Goal: Communication & Community: Answer question/provide support

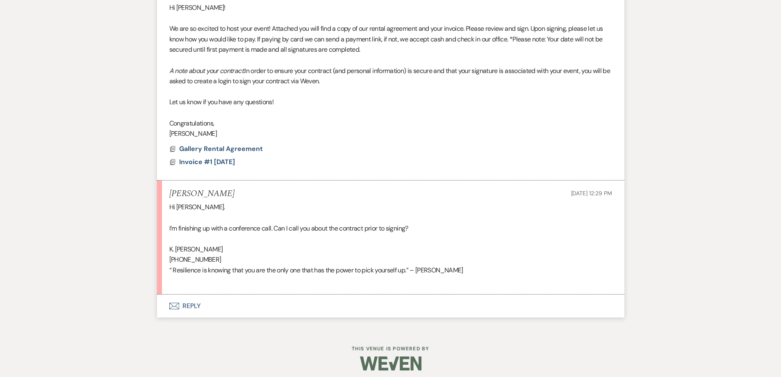
click at [285, 306] on button "Envelope Reply" at bounding box center [391, 306] width 468 height 23
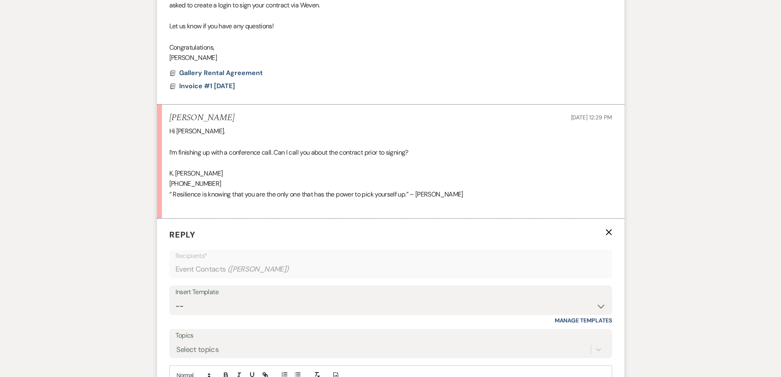
scroll to position [470, 0]
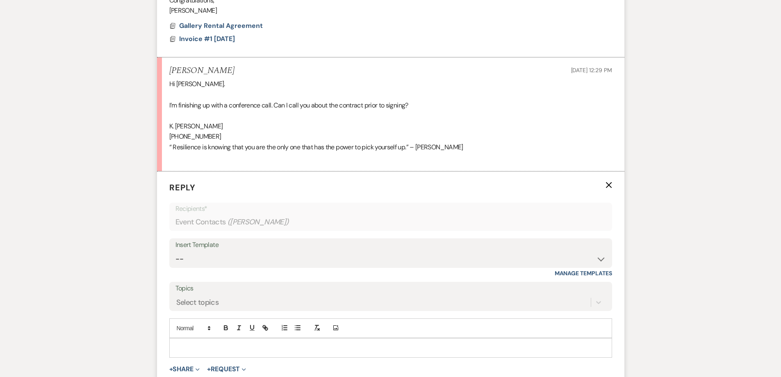
click at [318, 345] on p at bounding box center [391, 347] width 430 height 9
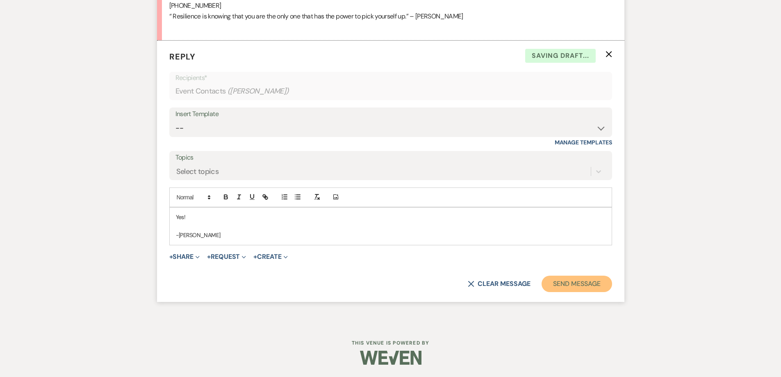
click at [565, 279] on button "Send Message" at bounding box center [577, 284] width 70 height 16
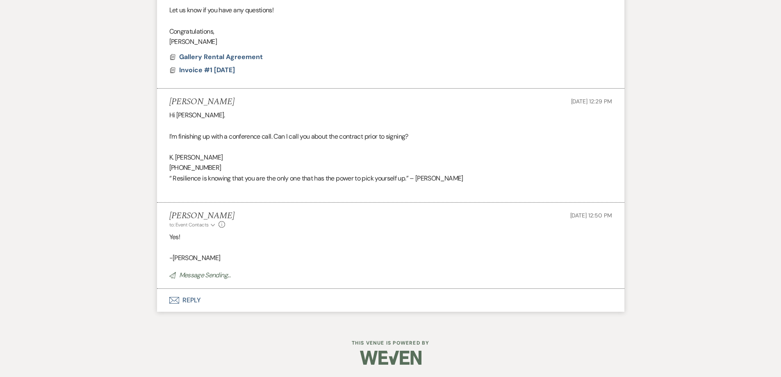
scroll to position [422, 0]
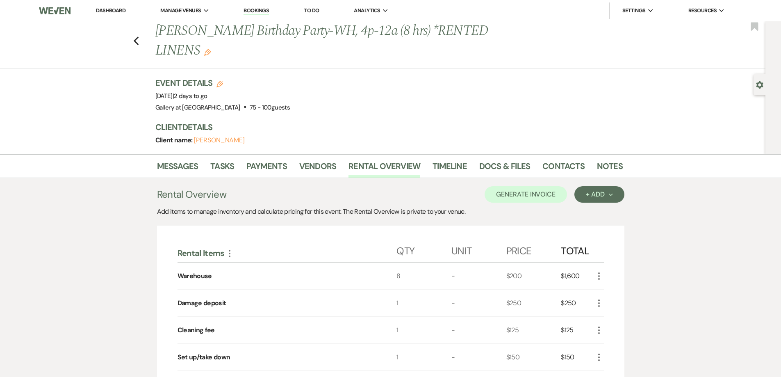
click at [114, 11] on link "Dashboard" at bounding box center [111, 10] width 30 height 7
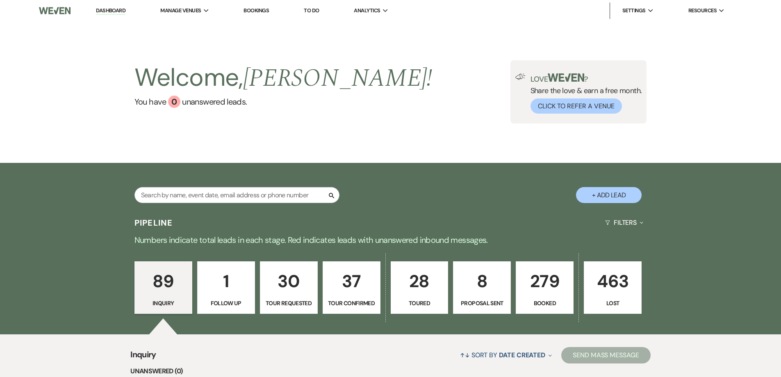
click at [530, 297] on link "279 Booked" at bounding box center [545, 287] width 58 height 53
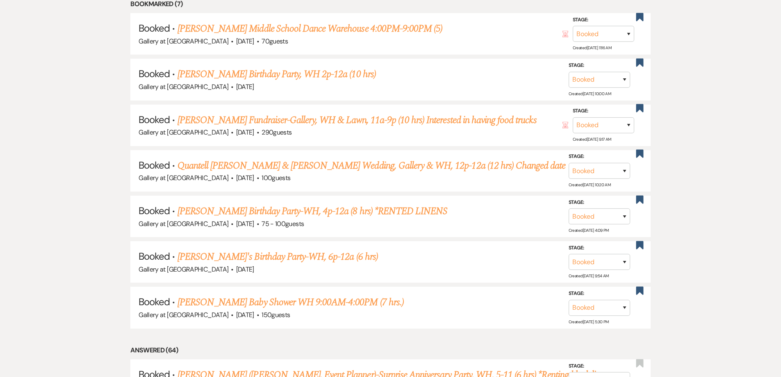
scroll to position [410, 0]
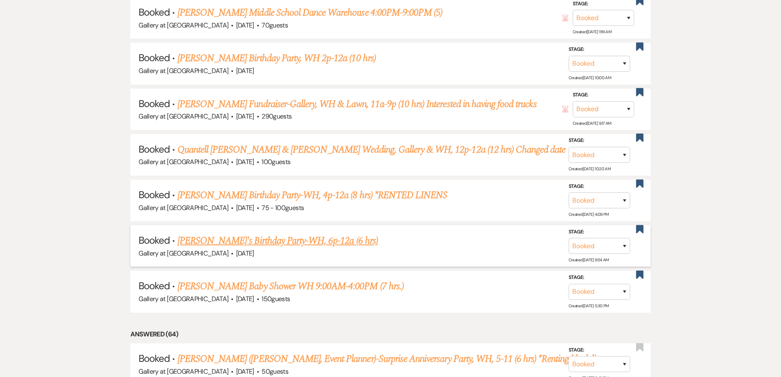
click at [284, 244] on link "Komisha's Birthday Party-WH, 6p-12a (6 hrs)" at bounding box center [278, 240] width 201 height 15
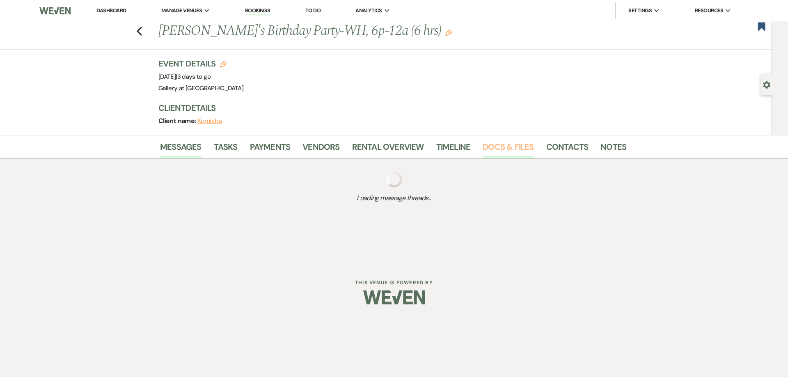
click at [517, 152] on link "Docs & Files" at bounding box center [507, 149] width 51 height 18
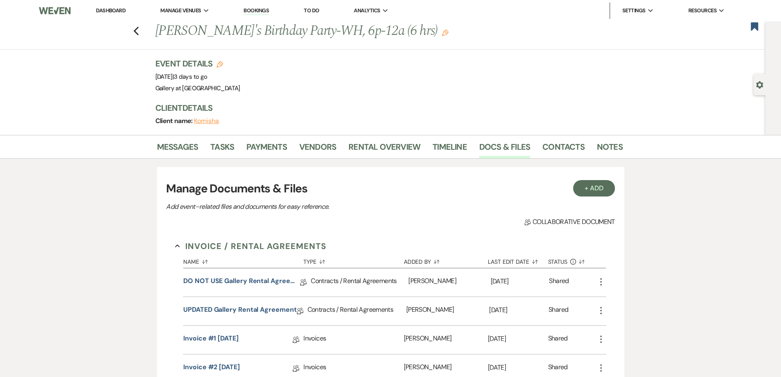
click at [117, 11] on link "Dashboard" at bounding box center [111, 10] width 30 height 7
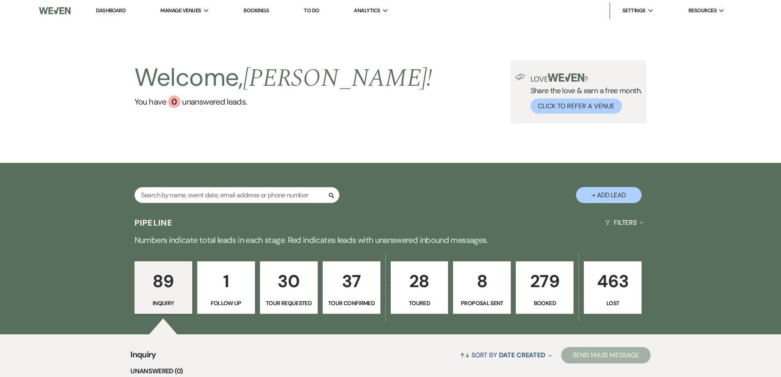
click at [530, 290] on p "279" at bounding box center [544, 280] width 47 height 27
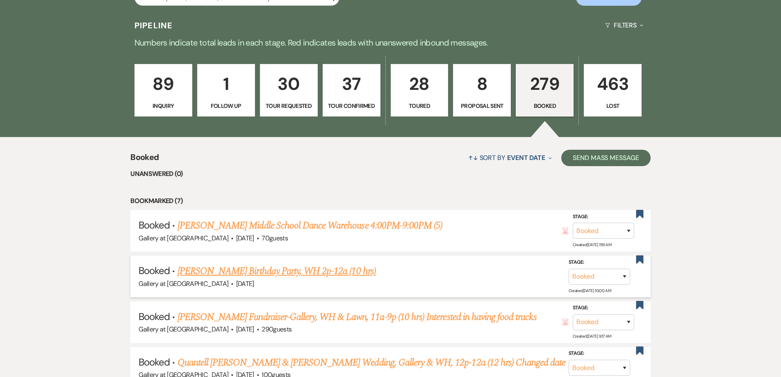
scroll to position [205, 0]
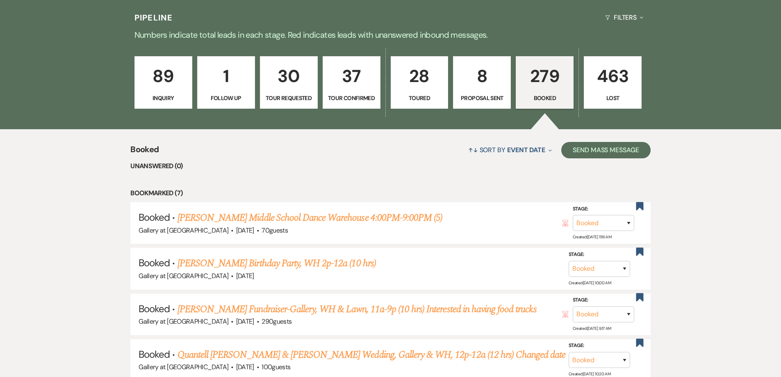
click at [475, 100] on p "Proposal Sent" at bounding box center [482, 98] width 47 height 9
select select "6"
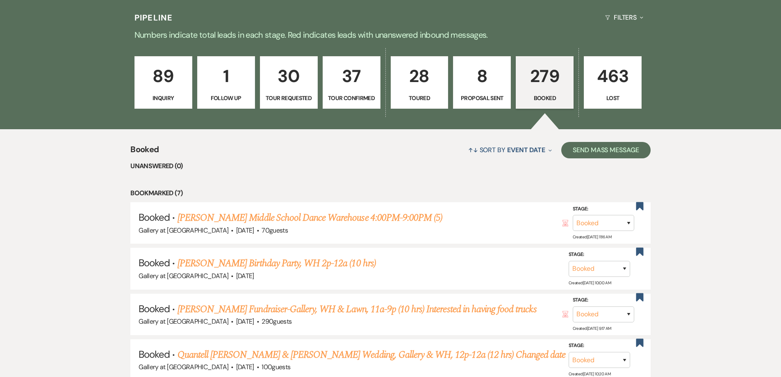
select select "6"
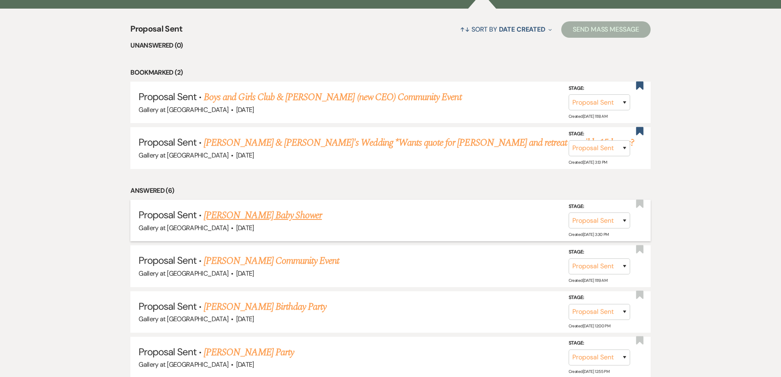
scroll to position [328, 0]
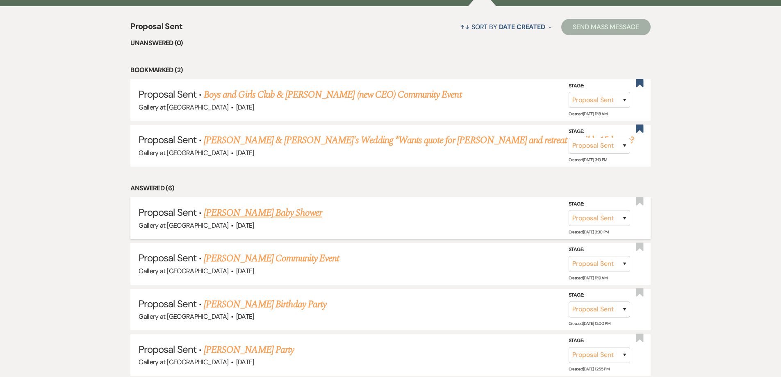
click at [292, 211] on link "[PERSON_NAME] Baby Shower" at bounding box center [263, 213] width 118 height 15
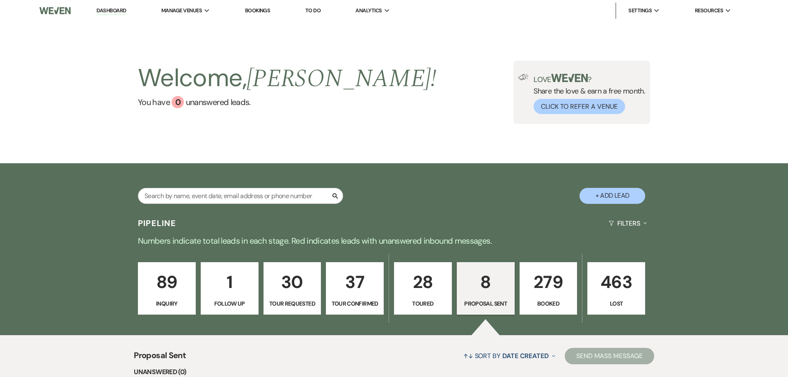
select select "6"
select select "12"
select select "3"
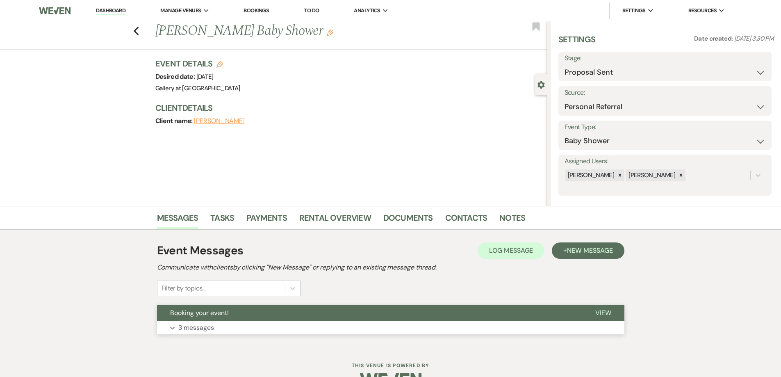
click at [274, 324] on button "Expand 3 messages" at bounding box center [391, 328] width 468 height 14
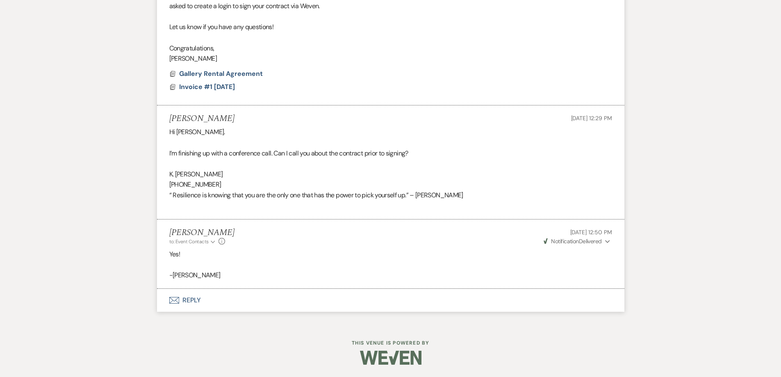
click at [262, 304] on button "Envelope Reply" at bounding box center [391, 300] width 468 height 23
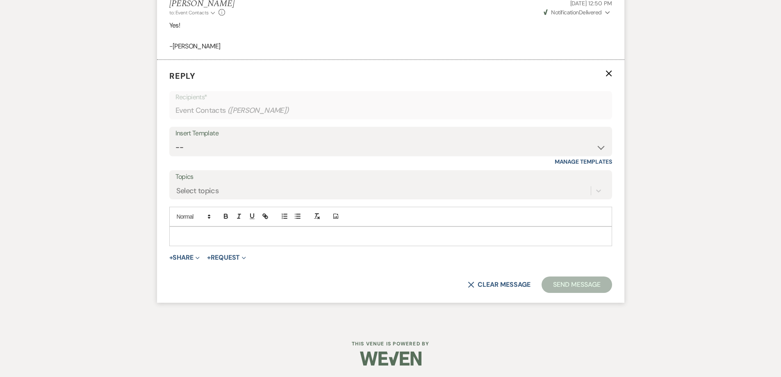
scroll to position [652, 0]
click at [258, 241] on div at bounding box center [391, 235] width 442 height 19
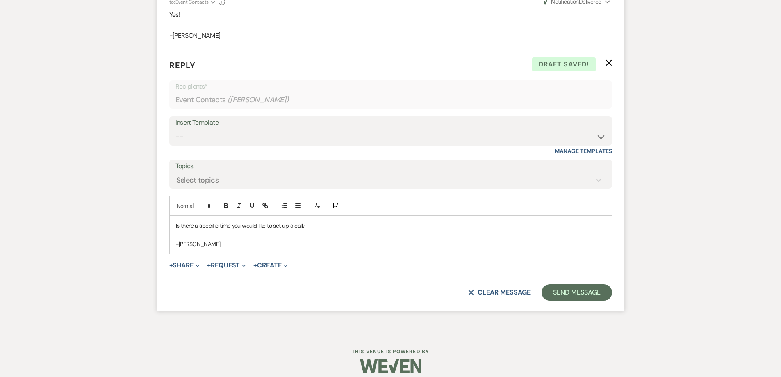
scroll to position [671, 0]
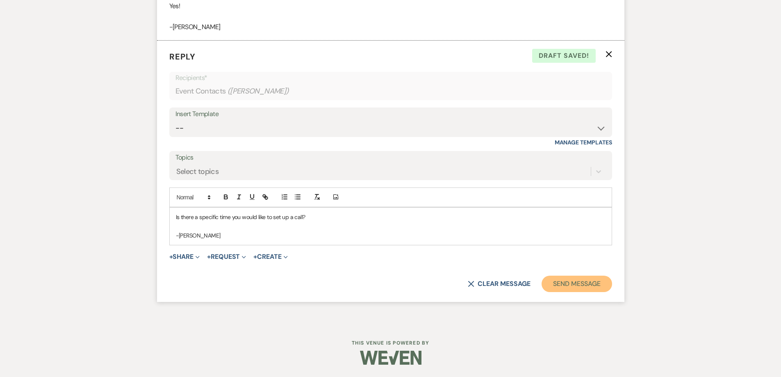
click at [560, 281] on button "Send Message" at bounding box center [577, 284] width 70 height 16
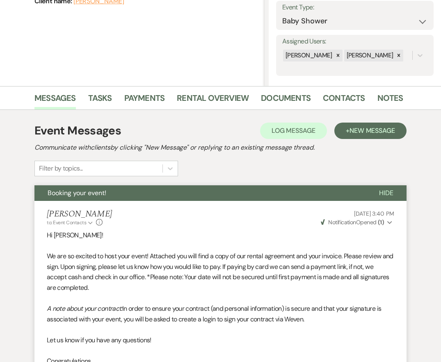
scroll to position [0, 0]
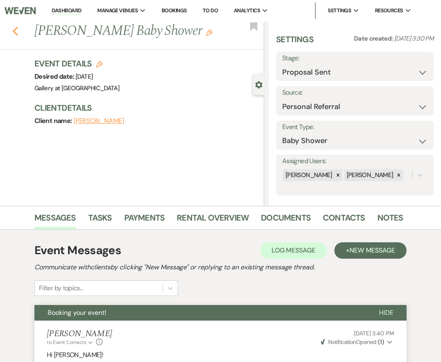
click at [13, 30] on icon "Previous" at bounding box center [15, 31] width 6 height 10
select select "6"
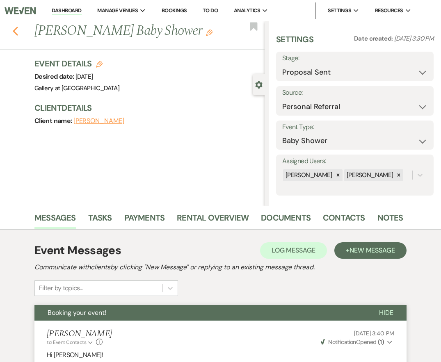
select select "6"
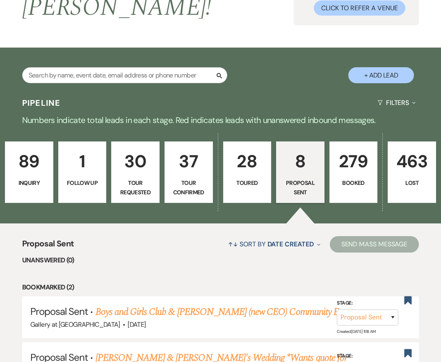
scroll to position [82, 0]
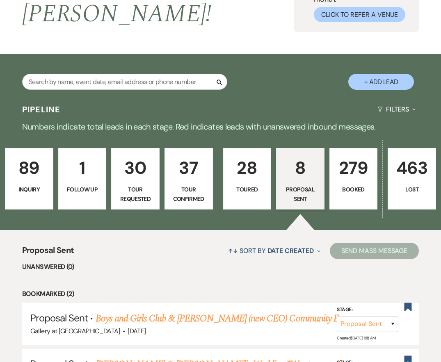
click at [350, 171] on p "279" at bounding box center [354, 167] width 38 height 27
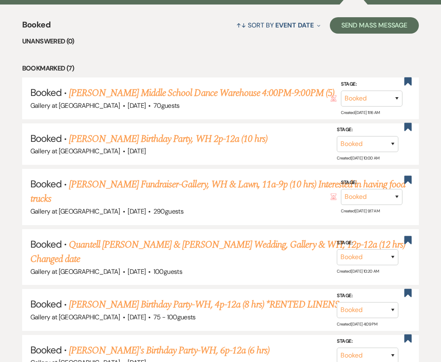
scroll to position [410, 0]
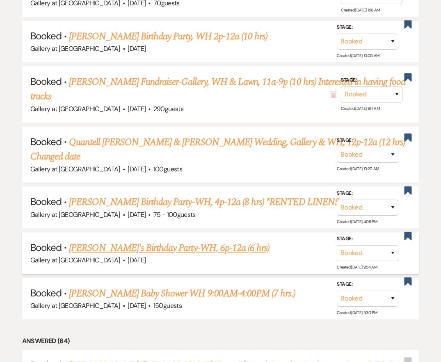
click at [147, 241] on link "Komisha's Birthday Party-WH, 6p-12a (6 hrs)" at bounding box center [169, 248] width 201 height 15
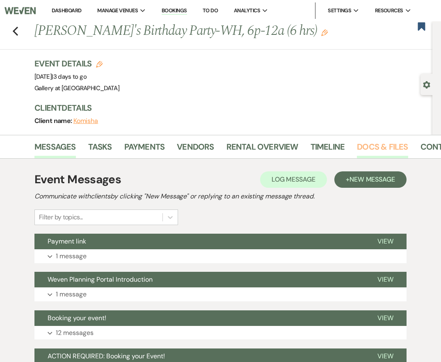
click at [374, 143] on link "Docs & Files" at bounding box center [382, 149] width 51 height 18
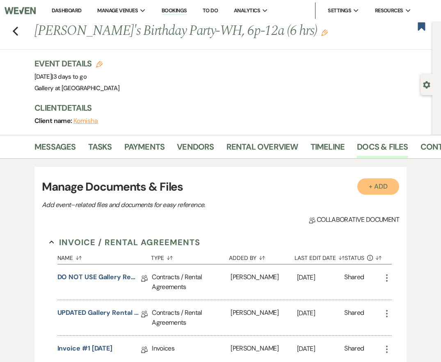
click at [374, 184] on button "+ Add" at bounding box center [378, 186] width 42 height 16
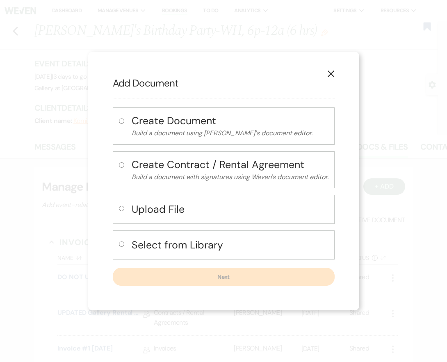
click at [121, 208] on input "radio" at bounding box center [121, 208] width 5 height 5
radio input "true"
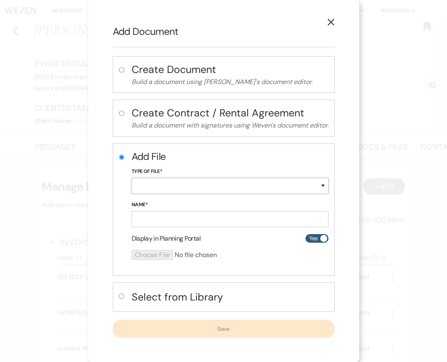
click at [142, 188] on select "Special Event Insurance Vendor Certificate of Insurance Contracts / Rental Agre…" at bounding box center [230, 186] width 197 height 16
select select "18"
click at [132, 178] on select "Special Event Insurance Vendor Certificate of Insurance Contracts / Rental Agre…" at bounding box center [230, 186] width 197 height 16
click at [163, 228] on form "Add File Type of File* Special Event Insurance Vendor Certificate of Insurance …" at bounding box center [230, 208] width 197 height 117
click at [161, 225] on input "Name*" at bounding box center [230, 219] width 197 height 16
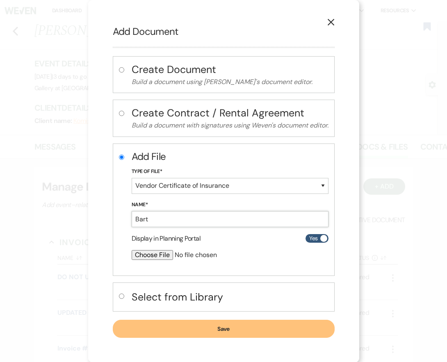
type input "Bartender Insurance"
click at [163, 256] on input "file" at bounding box center [208, 255] width 153 height 10
type input "C:\fakepath\Gallery Of Hood Street, LLC Certificate.pdf"
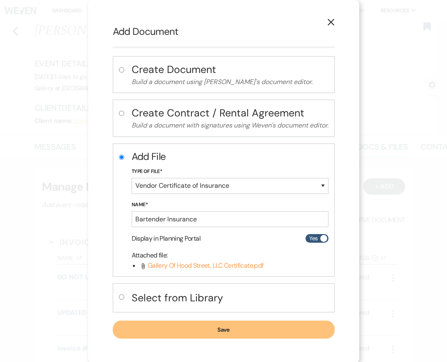
click at [149, 322] on button "Save" at bounding box center [224, 330] width 222 height 18
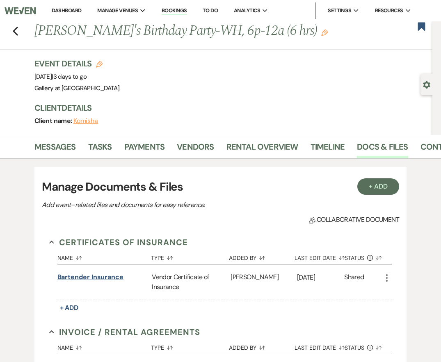
click at [91, 278] on button "Bartender Insurance" at bounding box center [90, 277] width 66 height 10
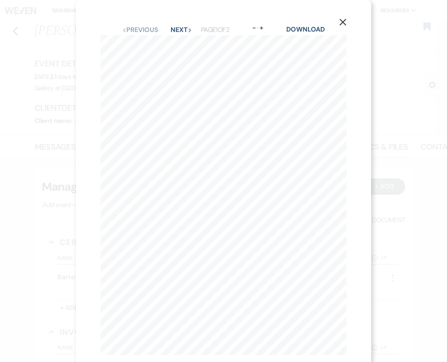
click at [62, 265] on div "X Previous Previous Next Next Page 1 of 2 - Zoom + Download SHOULD ANY OF THE A…" at bounding box center [223, 181] width 447 height 362
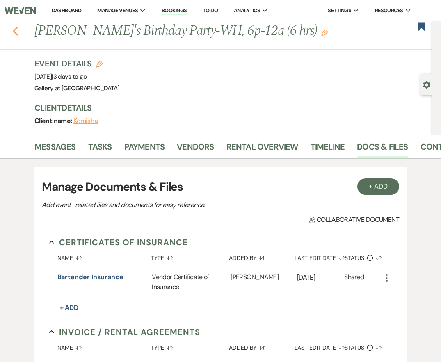
click at [14, 32] on use "button" at bounding box center [15, 31] width 5 height 9
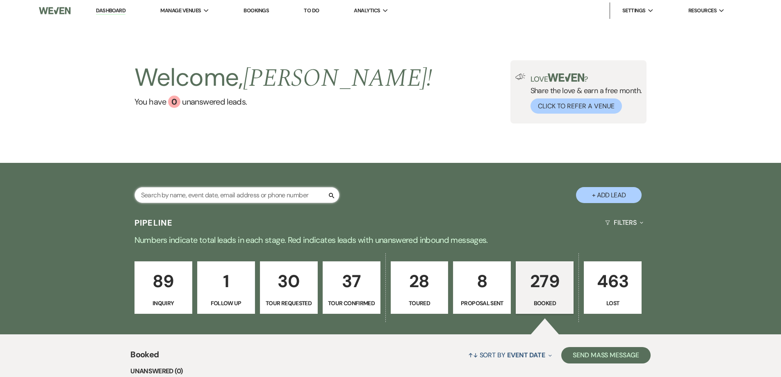
click at [203, 199] on input "text" at bounding box center [237, 195] width 205 height 16
type input "kelli"
select select "4"
select select "8"
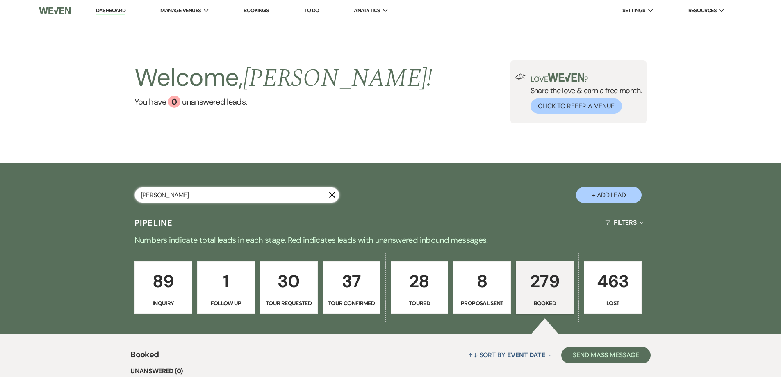
select select "8"
select select "5"
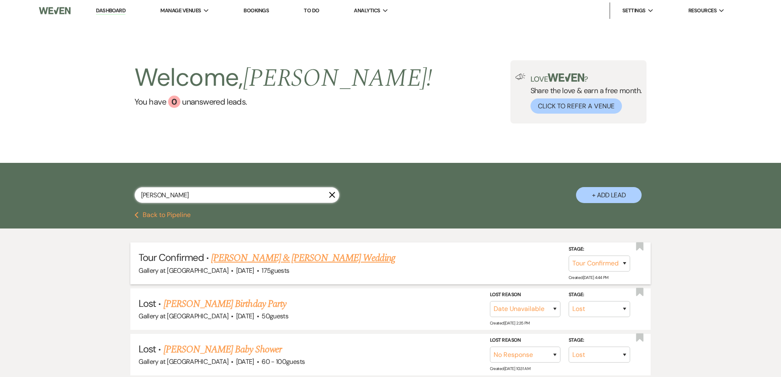
type input "kelli"
click at [264, 257] on link "Rian Tieuel & Kelli White's Wedding" at bounding box center [303, 258] width 184 height 15
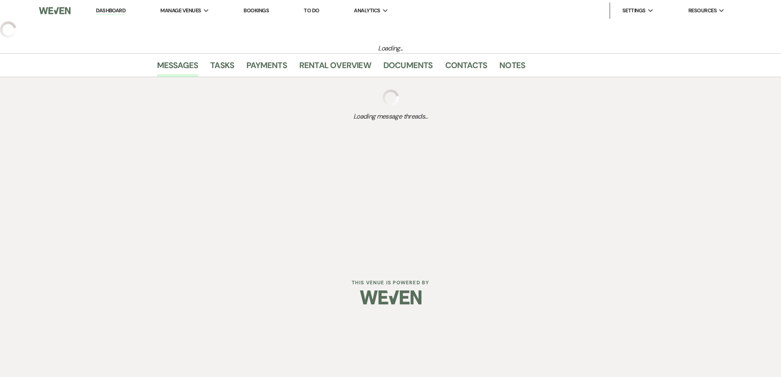
select select "4"
select select "5"
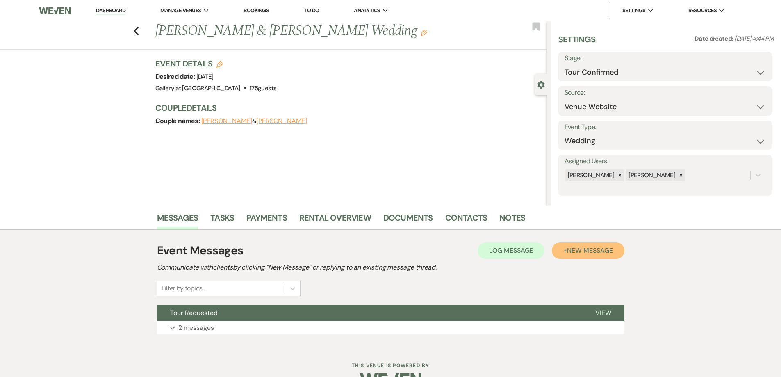
click at [574, 251] on span "New Message" at bounding box center [590, 250] width 46 height 9
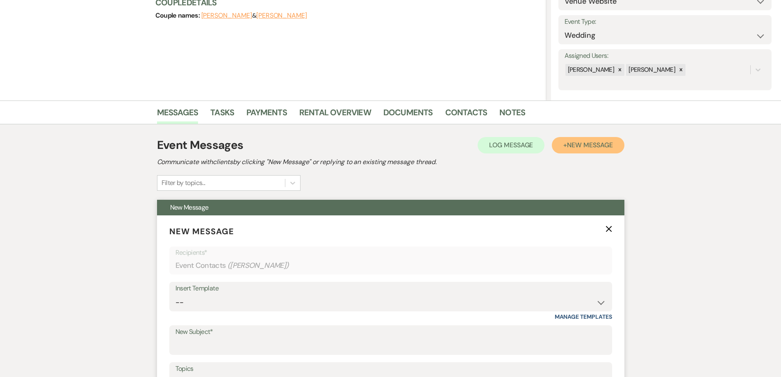
scroll to position [161, 0]
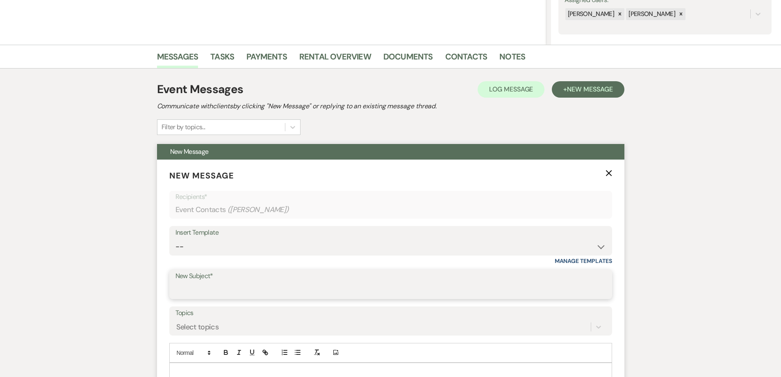
click at [256, 289] on input "New Subject*" at bounding box center [391, 290] width 431 height 16
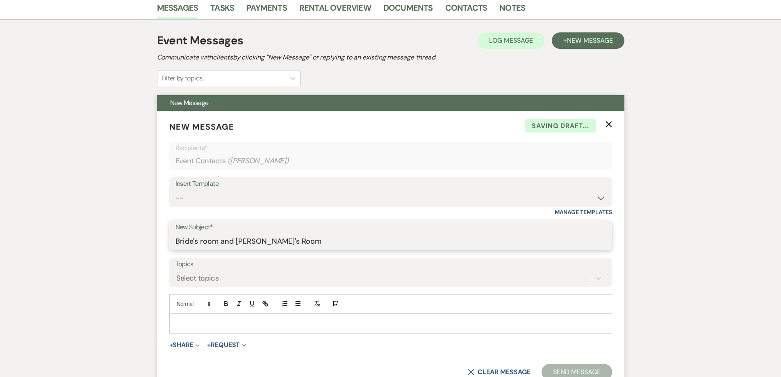
scroll to position [325, 0]
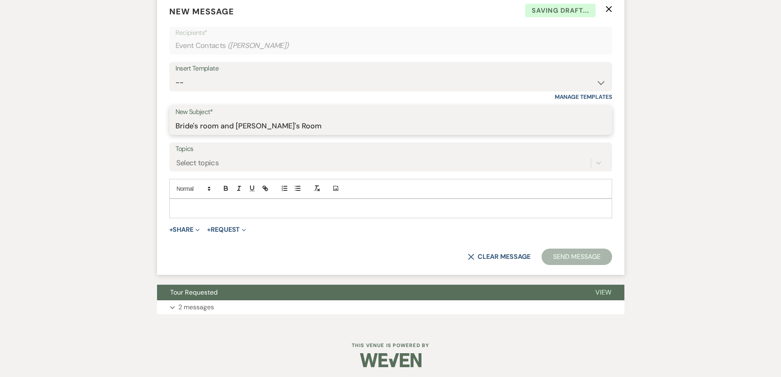
type input "Bride's room and Groom's Room"
click at [237, 211] on p at bounding box center [391, 208] width 430 height 9
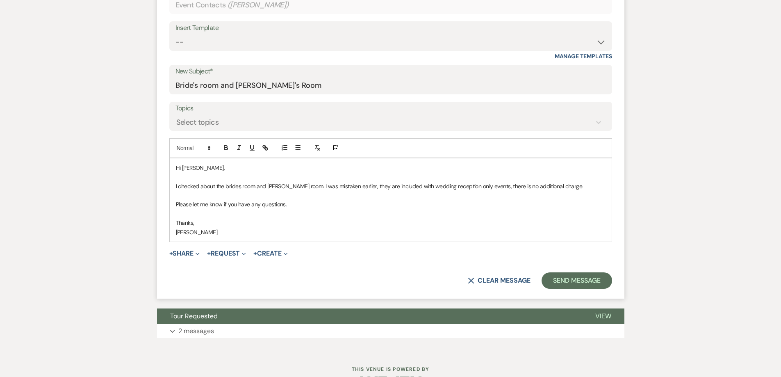
scroll to position [366, 0]
click at [574, 283] on button "Send Message" at bounding box center [577, 280] width 70 height 16
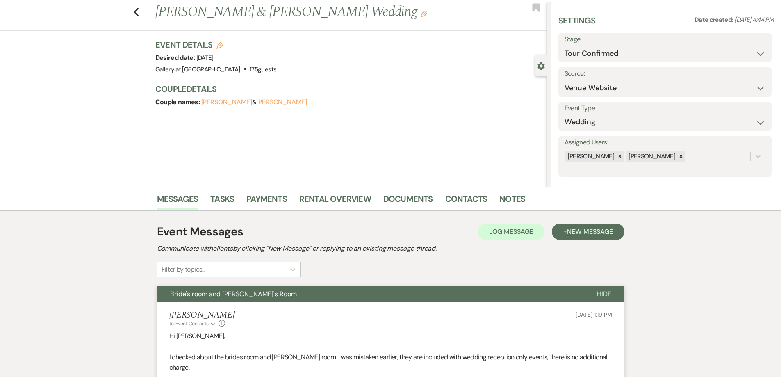
scroll to position [0, 0]
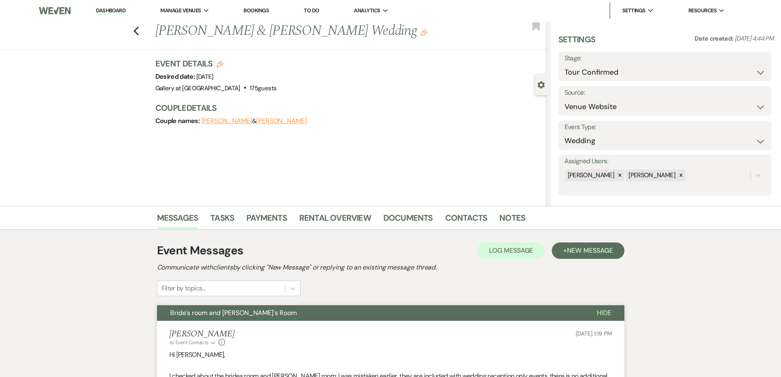
click at [122, 7] on li "Dashboard" at bounding box center [111, 10] width 38 height 16
click at [119, 12] on link "Dashboard" at bounding box center [111, 11] width 30 height 8
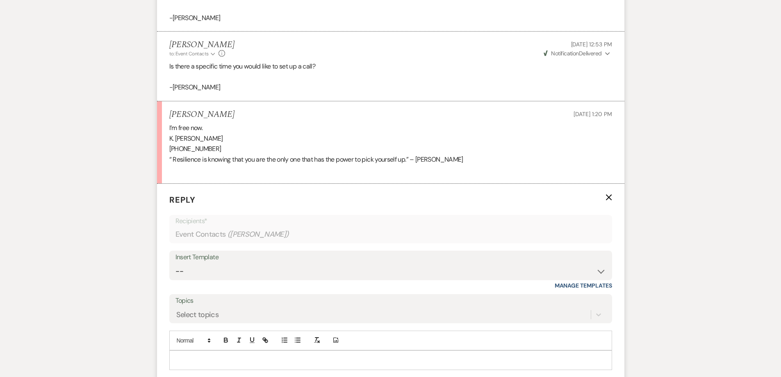
scroll to position [692, 0]
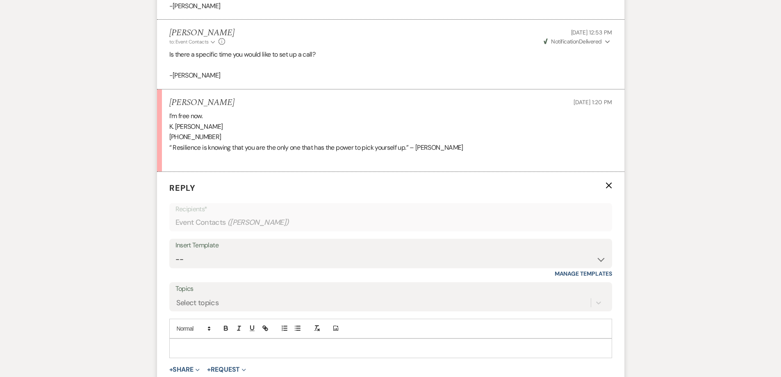
click at [265, 344] on p at bounding box center [391, 348] width 430 height 9
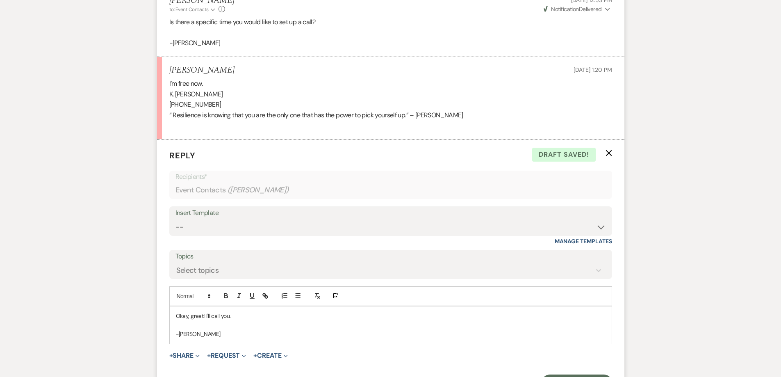
scroll to position [774, 0]
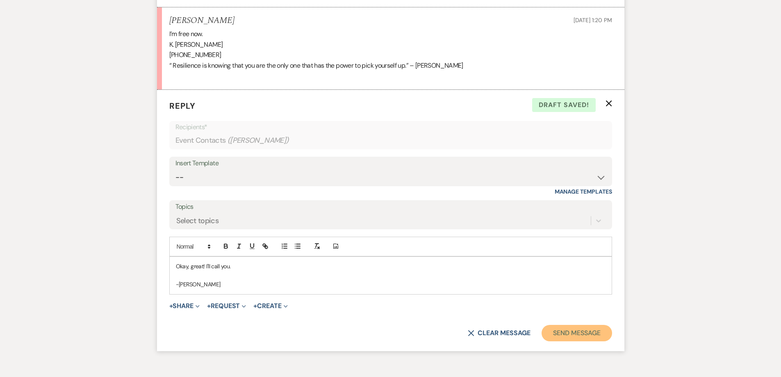
click at [592, 335] on button "Send Message" at bounding box center [577, 333] width 70 height 16
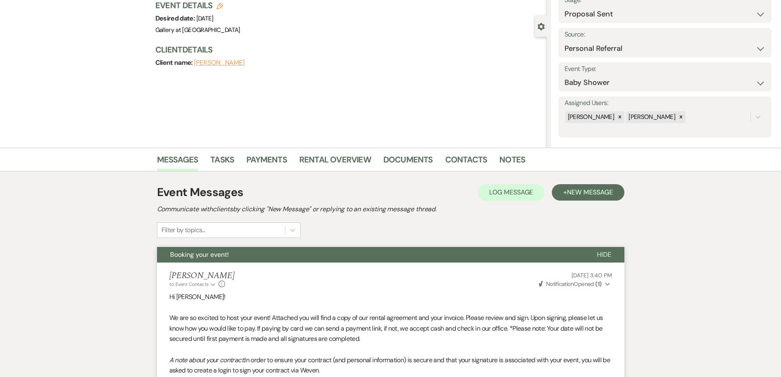
scroll to position [0, 0]
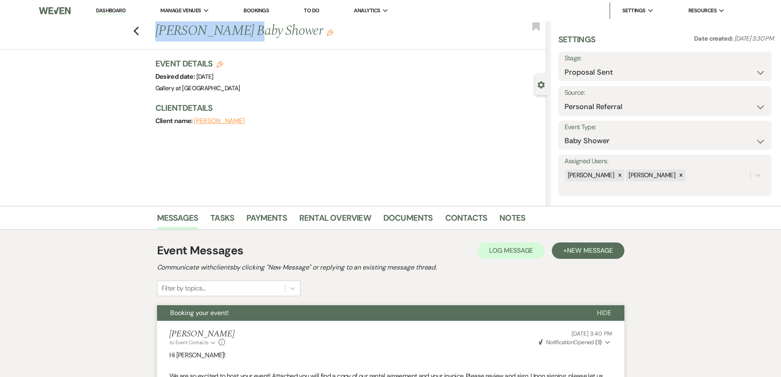
drag, startPoint x: 159, startPoint y: 31, endPoint x: 240, endPoint y: 33, distance: 81.3
click at [240, 33] on h1 "[PERSON_NAME] Baby Shower Edit" at bounding box center [310, 31] width 310 height 20
copy h1 "[PERSON_NAME]"
